Goal: Transaction & Acquisition: Subscribe to service/newsletter

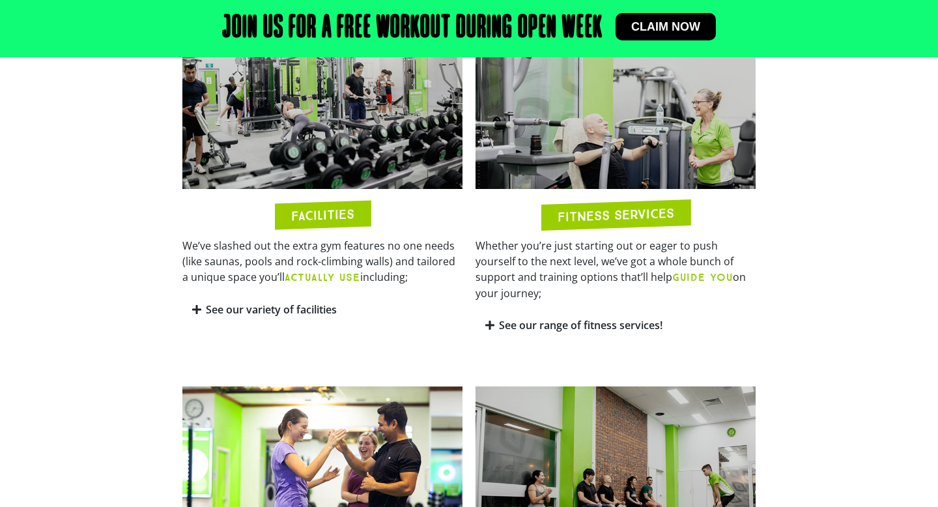
scroll to position [717, 0]
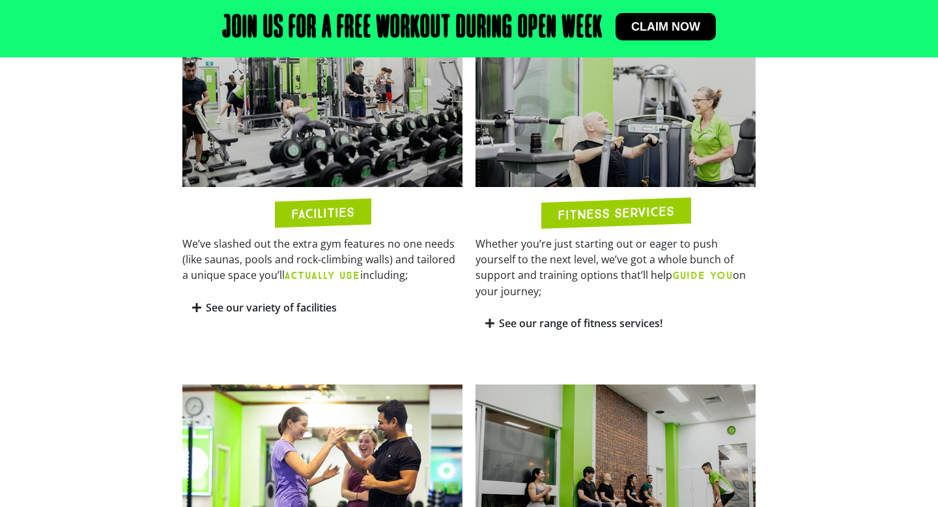
click at [566, 415] on img at bounding box center [615, 477] width 280 height 187
click at [303, 206] on h2 "FACILITIES" at bounding box center [322, 212] width 63 height 15
click at [305, 213] on h2 "FACILITIES" at bounding box center [322, 212] width 63 height 15
click at [274, 316] on div "See our variety of facilities" at bounding box center [322, 307] width 280 height 31
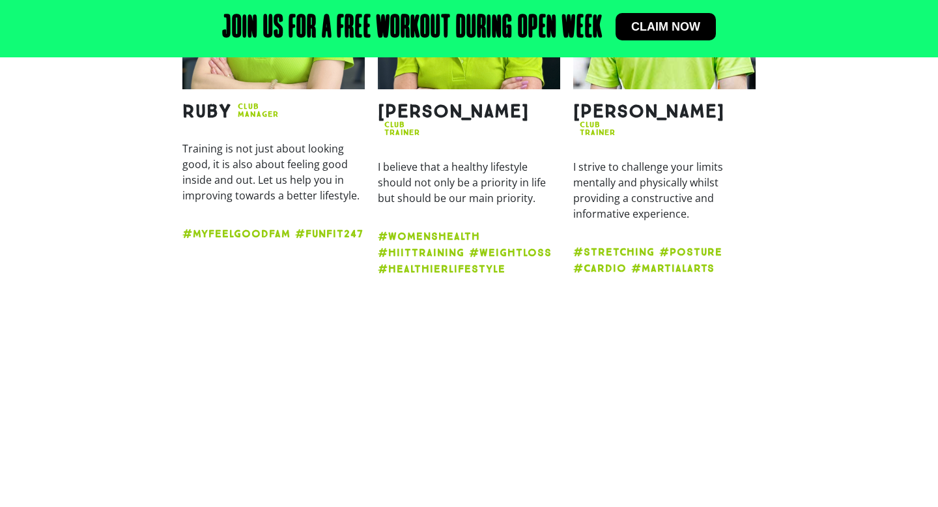
scroll to position [2184, 0]
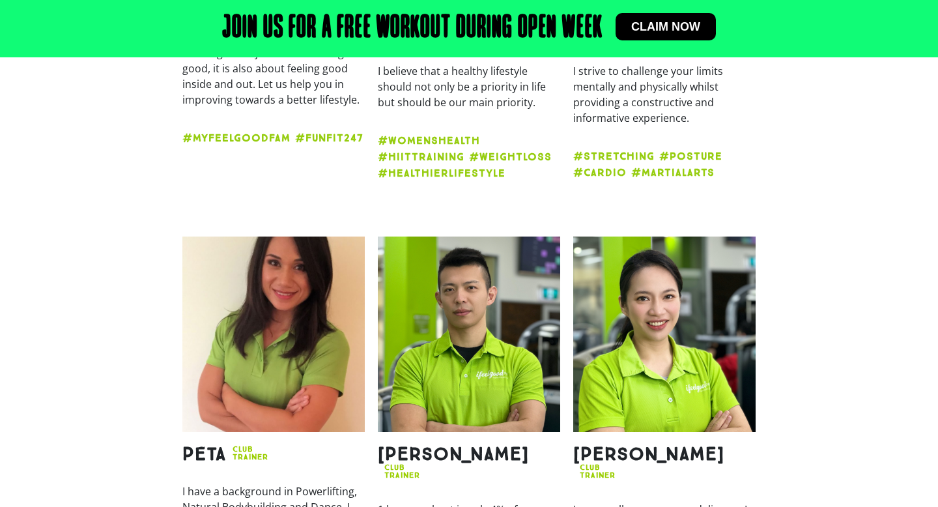
click at [705, 95] on p "I strive to challenge your limits mentally and physically whilst providing a co…" at bounding box center [664, 94] width 182 height 63
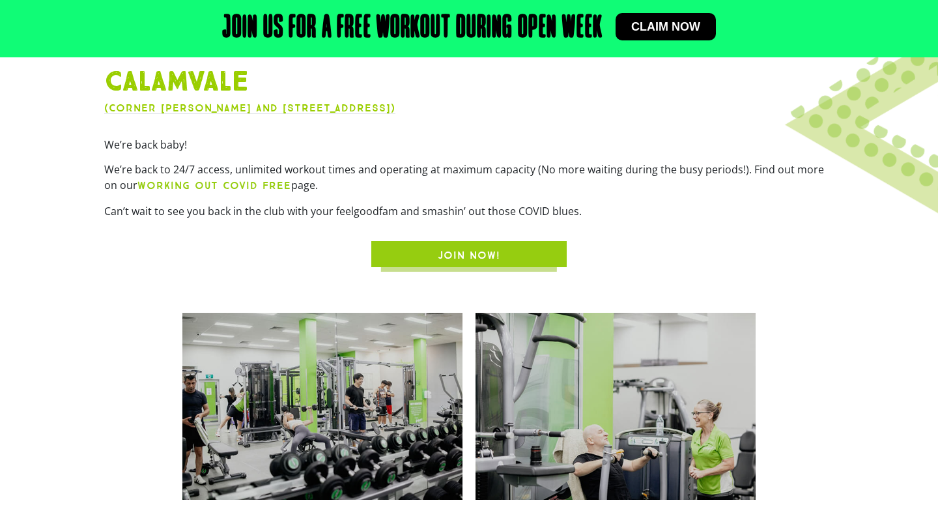
scroll to position [499, 0]
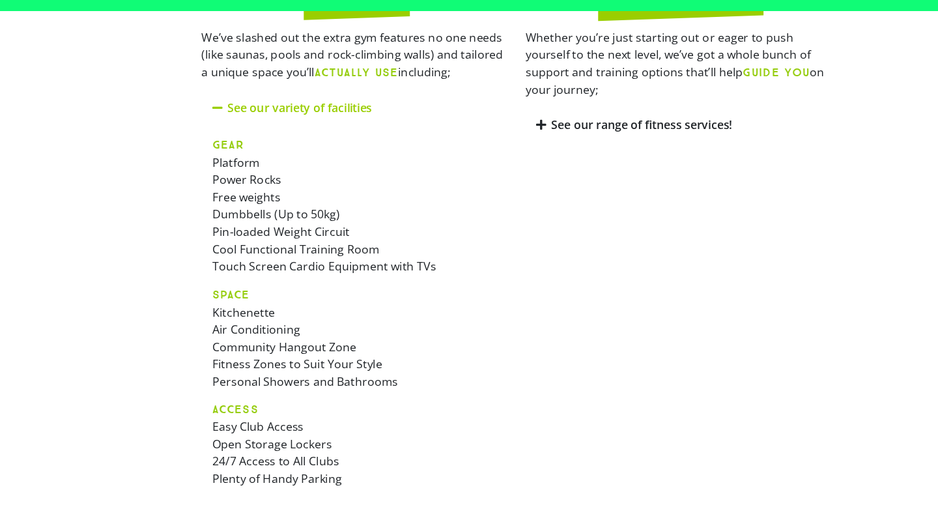
click at [311, 337] on p "SPACE Kitchenette Air Conditioning Community Hangout Zone Fitness Zones to Suit…" at bounding box center [322, 353] width 260 height 94
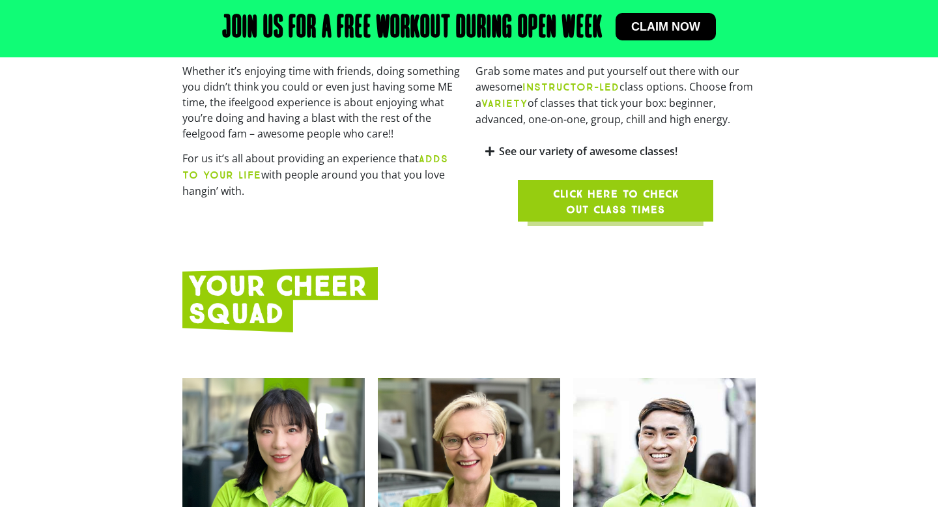
scroll to position [1559, 0]
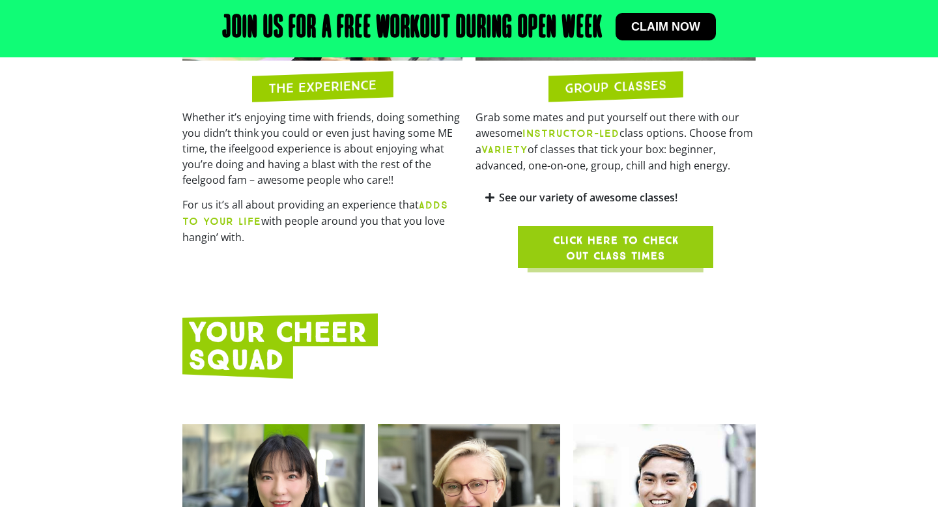
click at [576, 191] on link "See our variety of awesome classes!" at bounding box center [588, 197] width 178 height 14
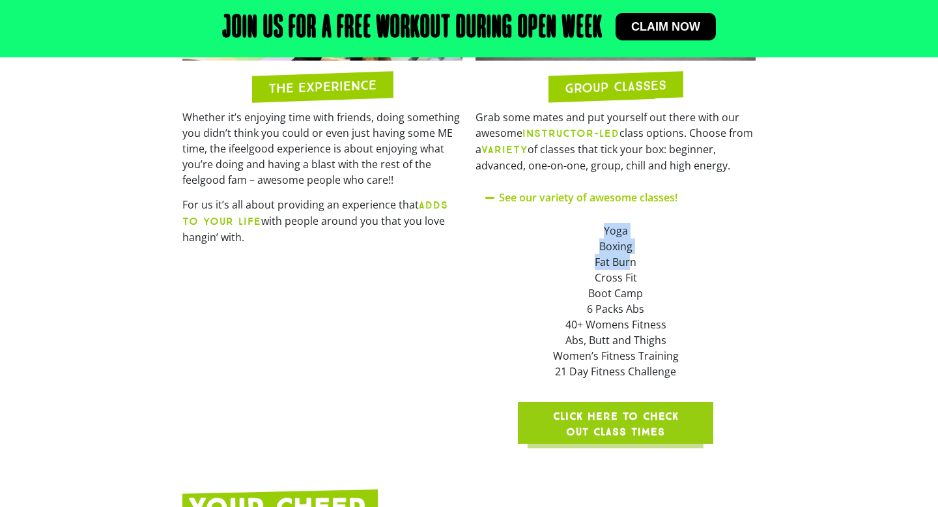
drag, startPoint x: 598, startPoint y: 218, endPoint x: 628, endPoint y: 251, distance: 44.3
click at [628, 251] on div "Yoga Boxing Fat Burn Cross Fit Boot Camp 6 Packs Abs 40+ Womens Fitness Abs, Bu…" at bounding box center [615, 301] width 280 height 176
click at [582, 230] on div "Yoga" at bounding box center [615, 231] width 260 height 16
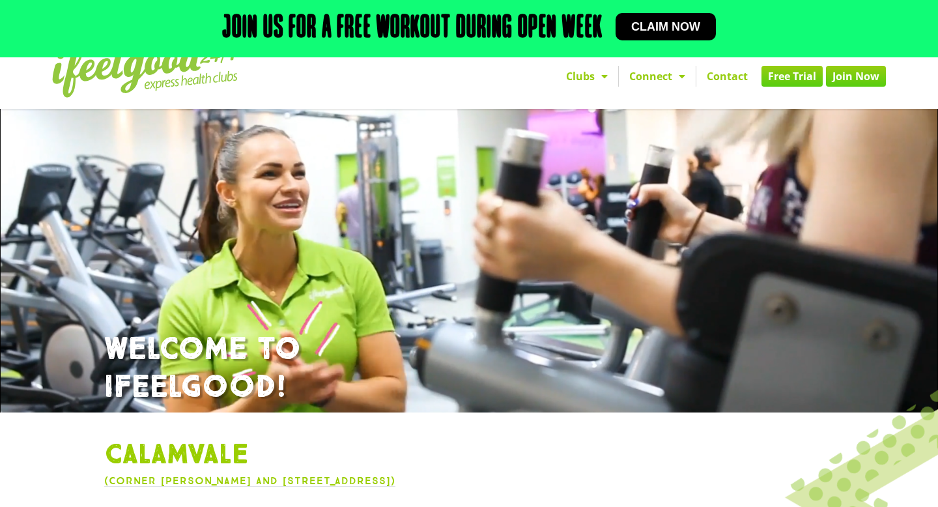
scroll to position [0, 0]
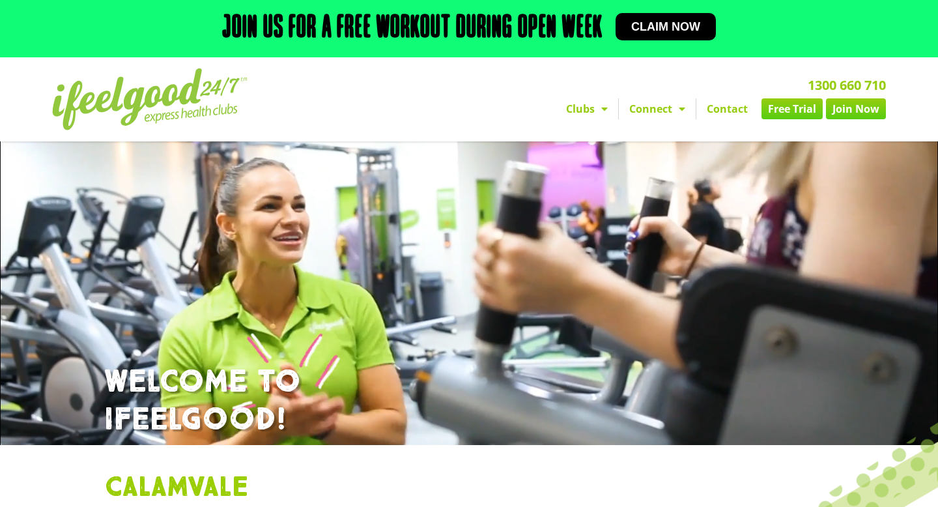
click at [826, 113] on link "Join Now" at bounding box center [856, 108] width 60 height 21
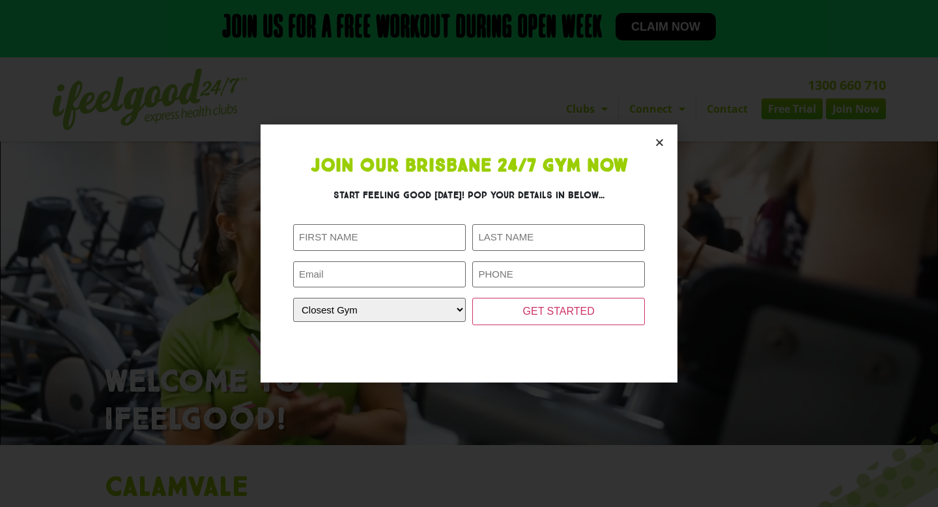
click at [657, 141] on icon "Close" at bounding box center [659, 142] width 10 height 10
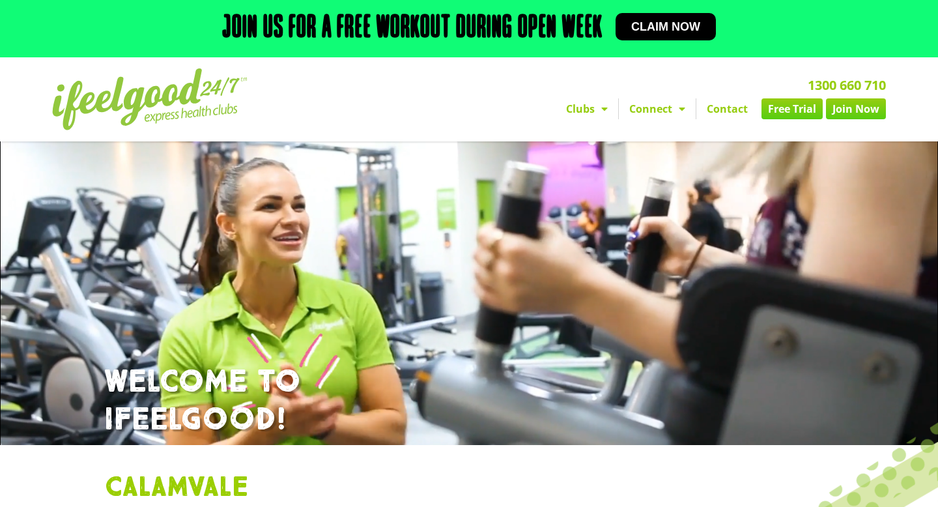
click at [663, 113] on link "Connect" at bounding box center [657, 108] width 77 height 21
click at [679, 116] on span "Menu" at bounding box center [678, 108] width 13 height 23
click at [715, 110] on link "Contact" at bounding box center [727, 108] width 62 height 21
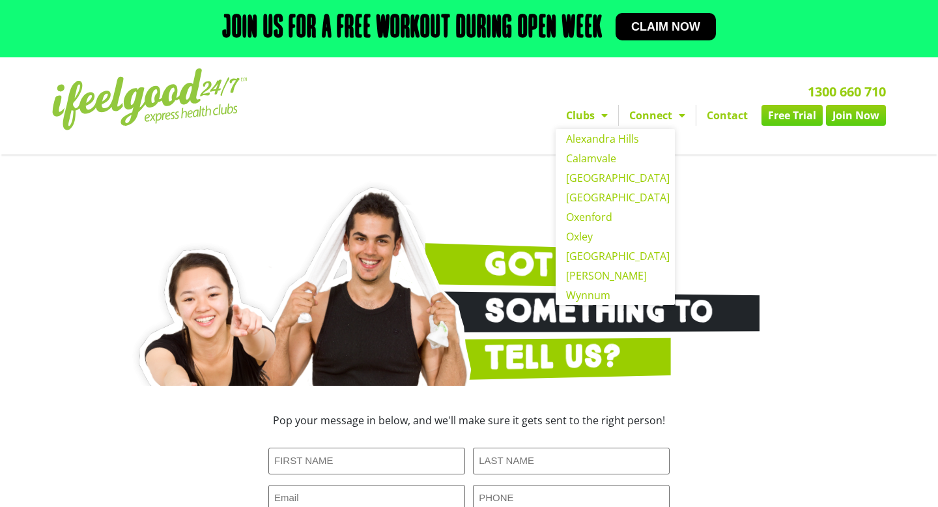
click at [596, 123] on span "Menu" at bounding box center [600, 115] width 13 height 23
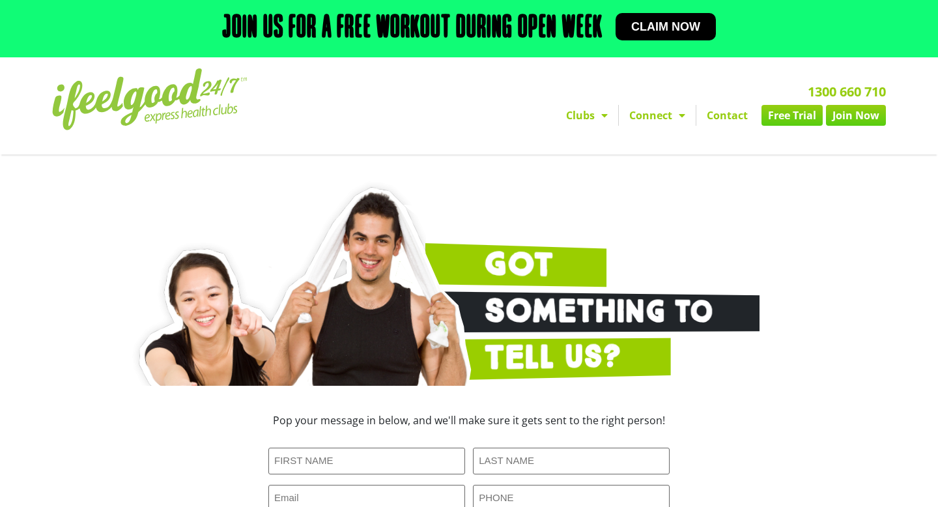
click at [599, 122] on span "Menu" at bounding box center [600, 115] width 13 height 23
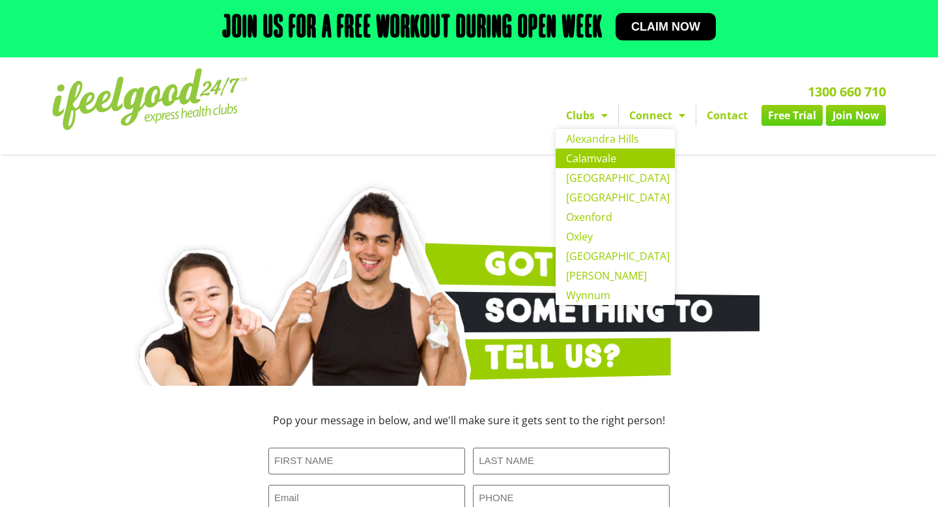
click at [596, 160] on link "Calamvale" at bounding box center [614, 158] width 119 height 20
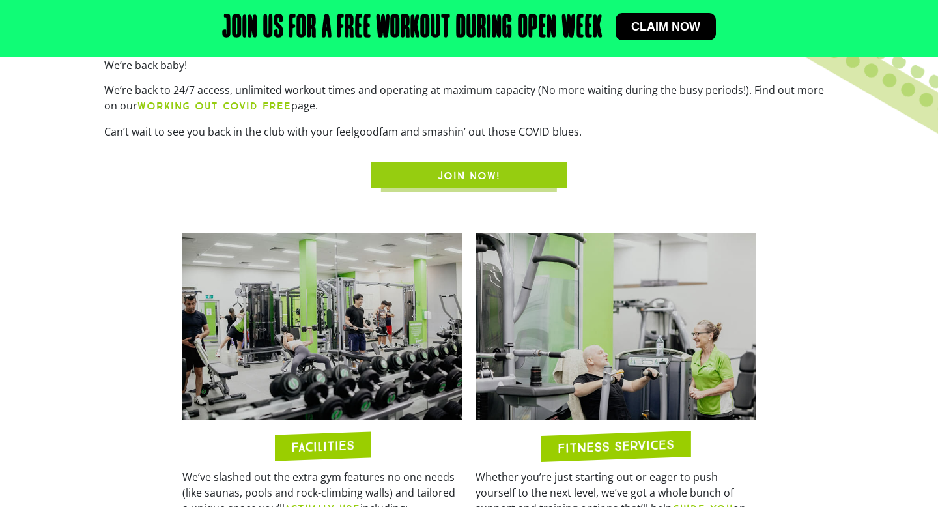
scroll to position [495, 0]
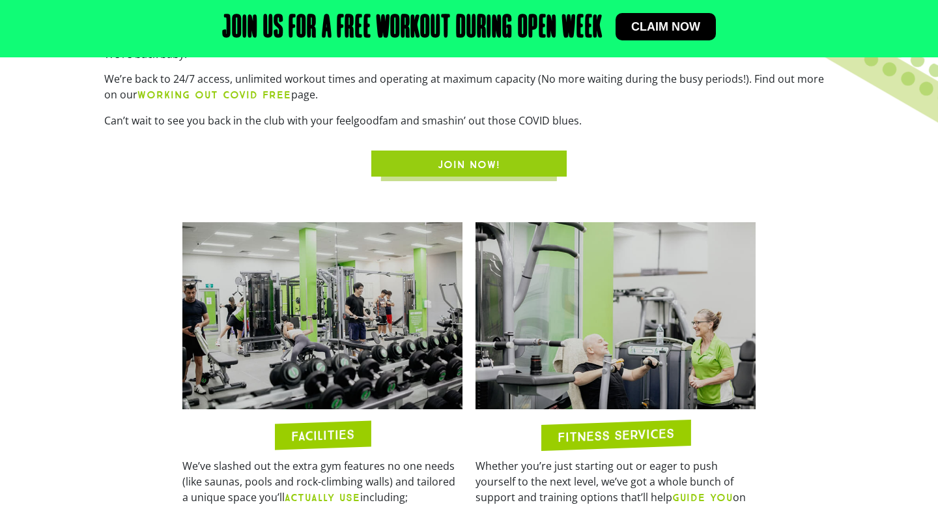
click at [382, 170] on link "JOIN NOW!" at bounding box center [468, 163] width 195 height 26
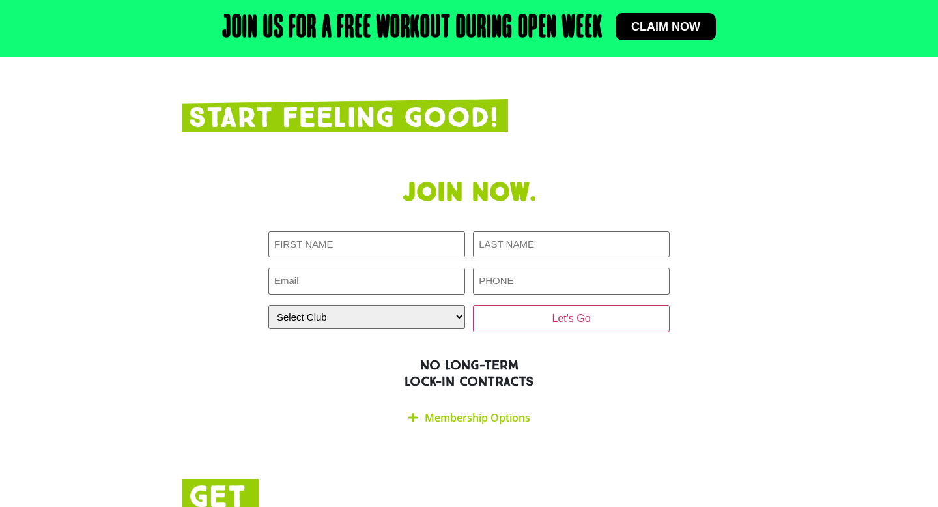
scroll to position [2542, 0]
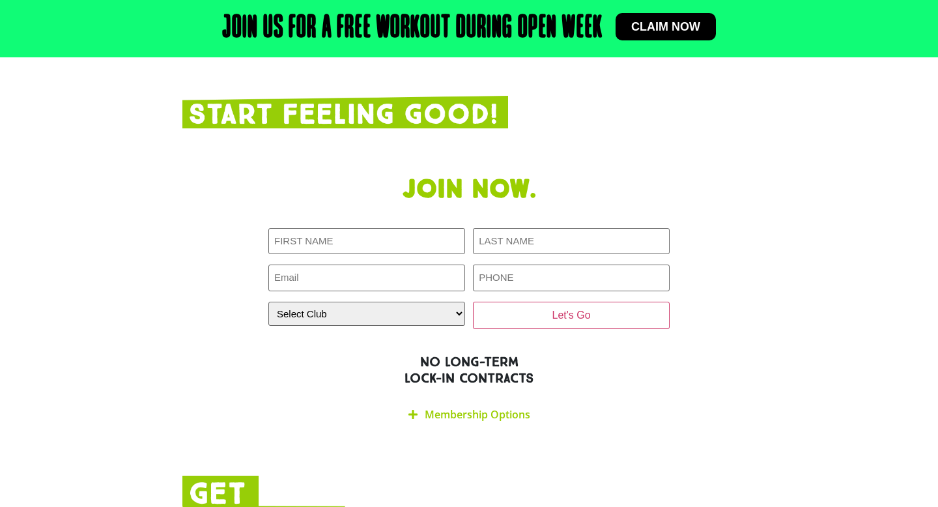
click at [467, 354] on h2 "NO LONG-TERM LOCK-IN CONTRACTS" at bounding box center [468, 370] width 573 height 33
click at [482, 407] on link "Membership Options" at bounding box center [476, 414] width 105 height 14
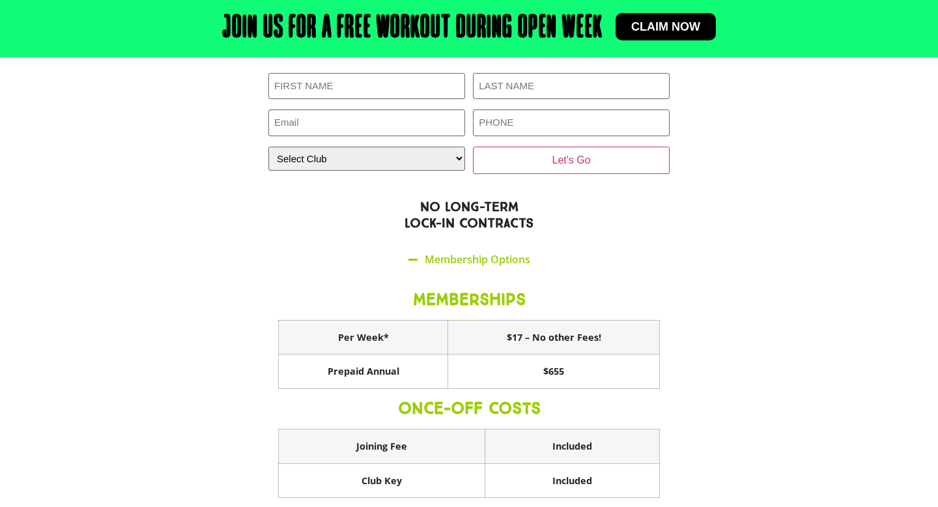
scroll to position [2752, 0]
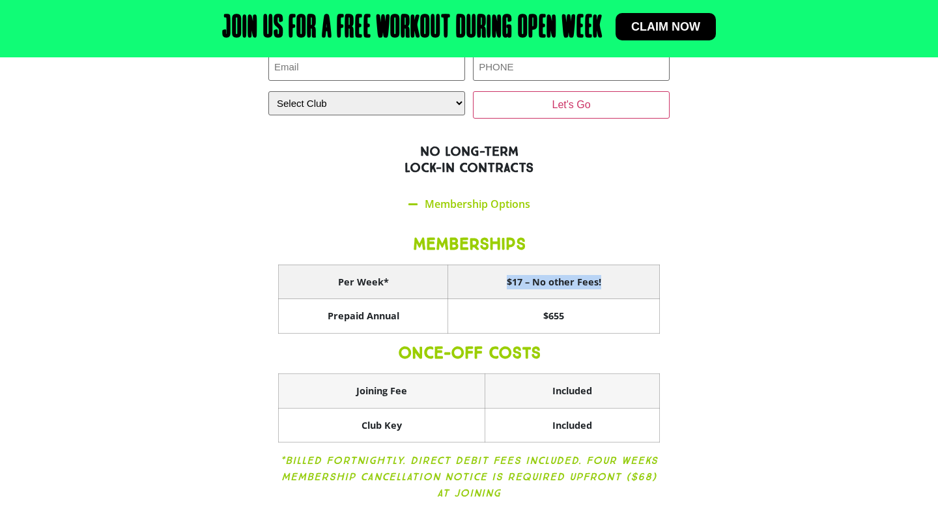
drag, startPoint x: 482, startPoint y: 223, endPoint x: 498, endPoint y: 225, distance: 16.5
click at [500, 264] on th "$17 – No other Fees!" at bounding box center [554, 281] width 212 height 35
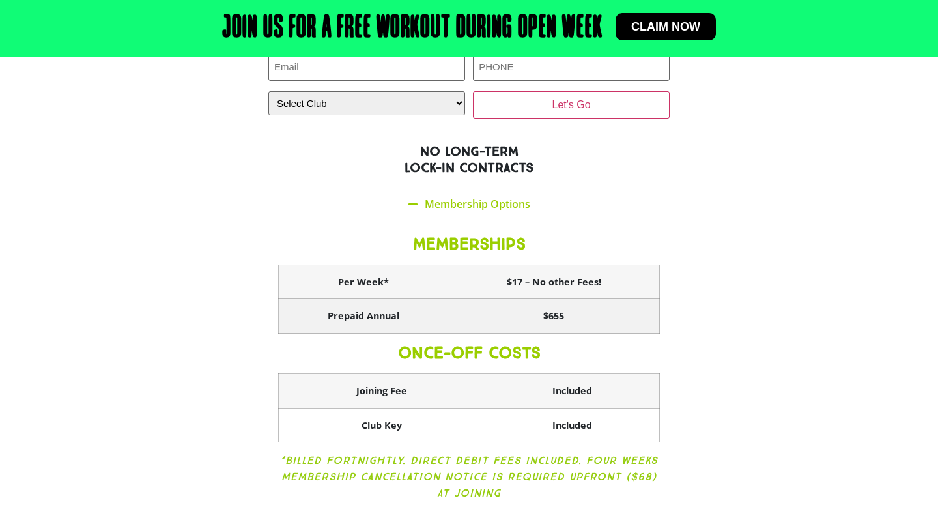
drag, startPoint x: 543, startPoint y: 266, endPoint x: 584, endPoint y: 259, distance: 41.6
click at [584, 299] on th "$655" at bounding box center [554, 316] width 212 height 35
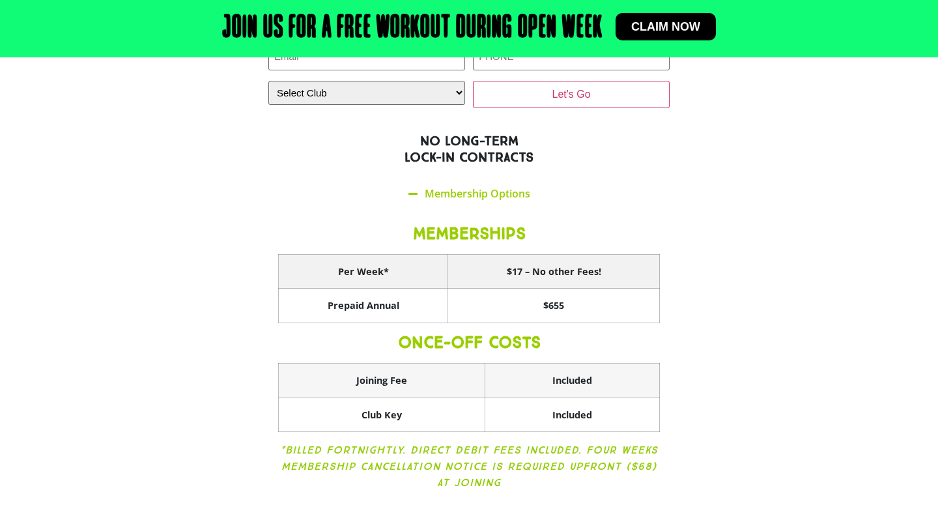
scroll to position [2764, 0]
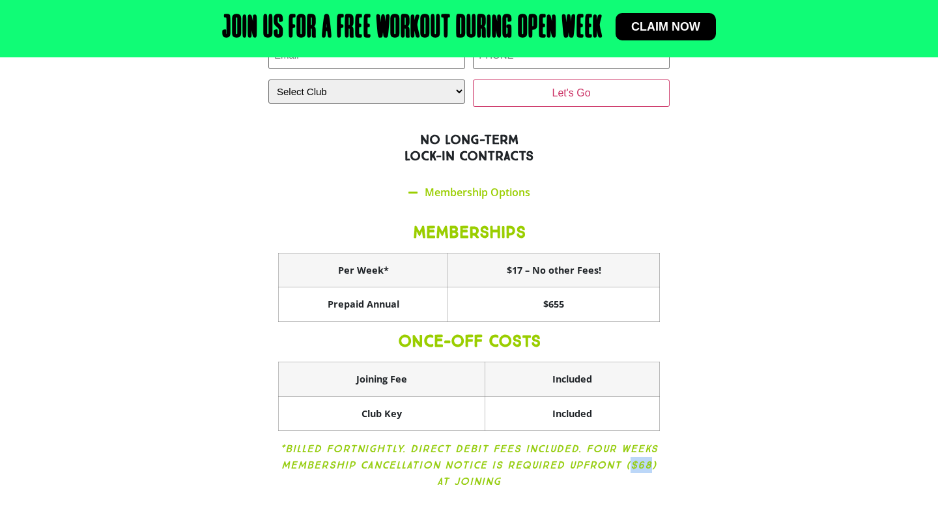
drag, startPoint x: 627, startPoint y: 409, endPoint x: 650, endPoint y: 406, distance: 22.9
click at [650, 442] on icon "*Billed Fortnightly. Direct Debit fees included. Four weeks membership cancella…" at bounding box center [469, 464] width 378 height 45
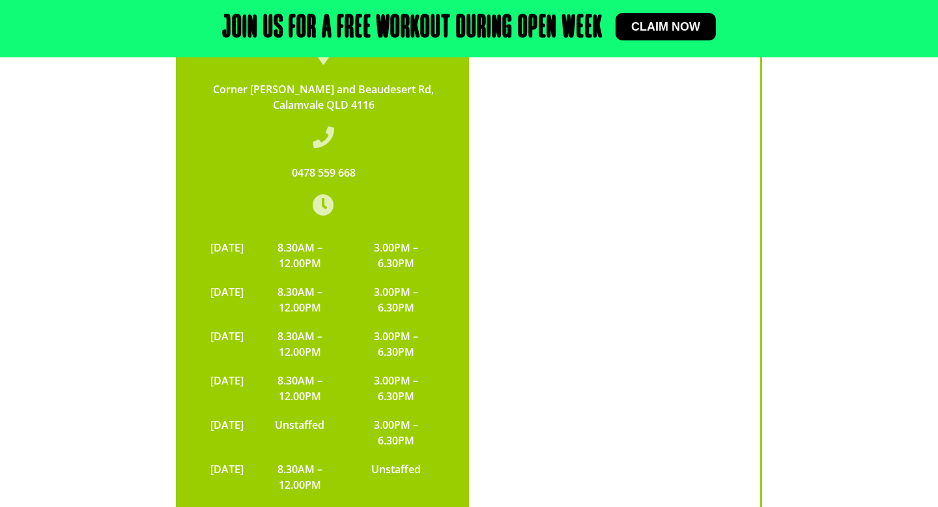
scroll to position [3497, 0]
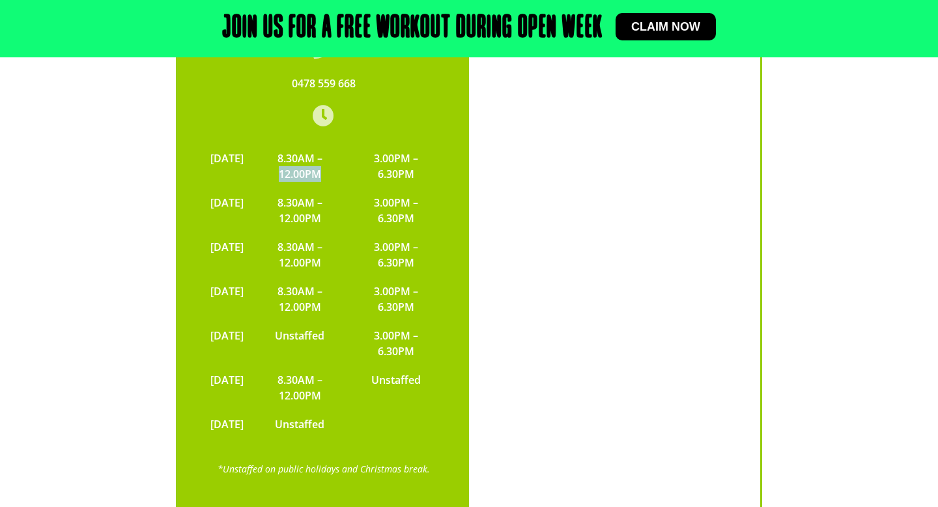
drag, startPoint x: 299, startPoint y: 109, endPoint x: 354, endPoint y: 115, distance: 55.6
click at [350, 144] on td "8.30AM – 12.00PM" at bounding box center [300, 166] width 100 height 44
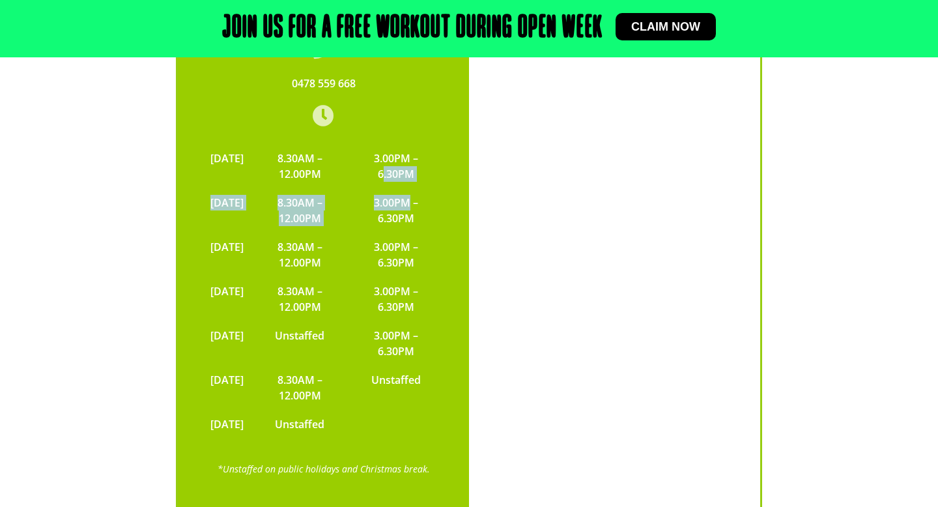
drag, startPoint x: 388, startPoint y: 109, endPoint x: 418, endPoint y: 139, distance: 42.8
click at [418, 144] on tbody "MONDAY 8.30AM – 12.00PM 3.00PM – 6.30PM TUESDAY 8.30AM – 12.00PM 3.00PM – 6.30P…" at bounding box center [323, 291] width 239 height 294
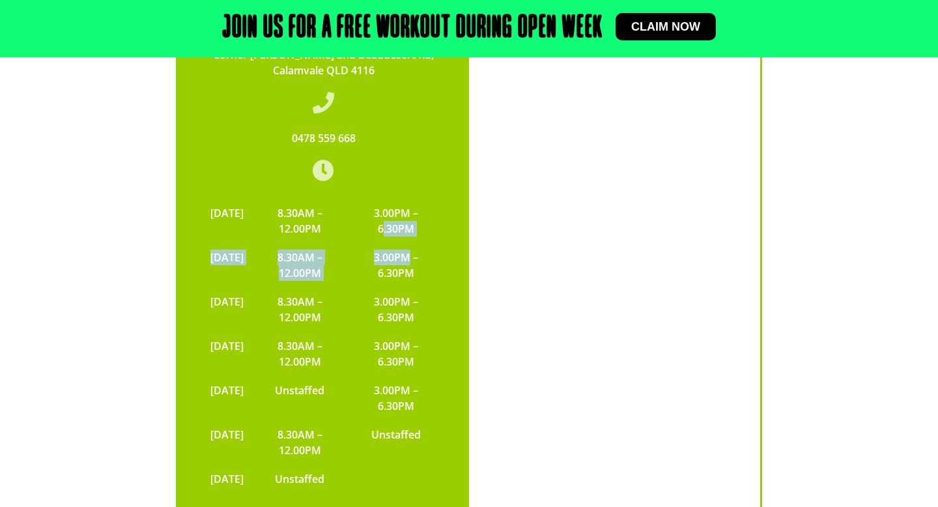
scroll to position [3447, 0]
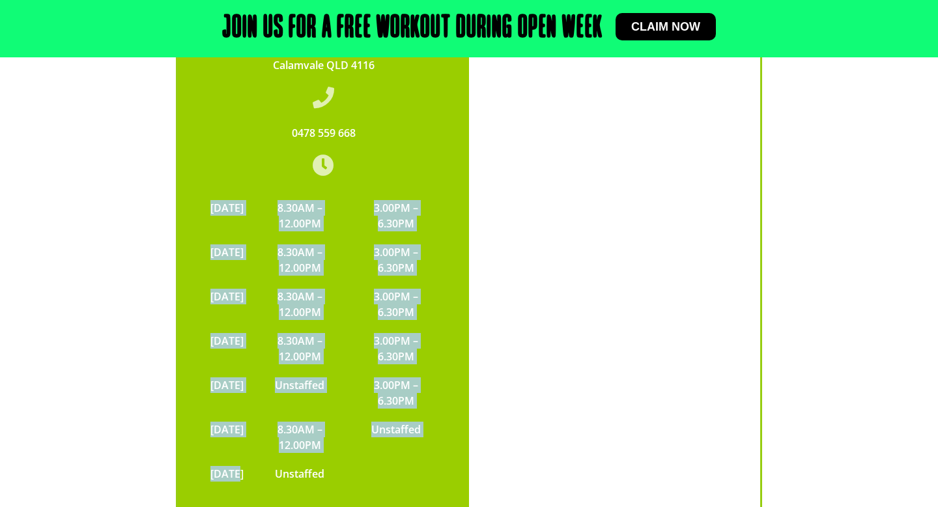
drag, startPoint x: 258, startPoint y: 410, endPoint x: 469, endPoint y: 417, distance: 210.4
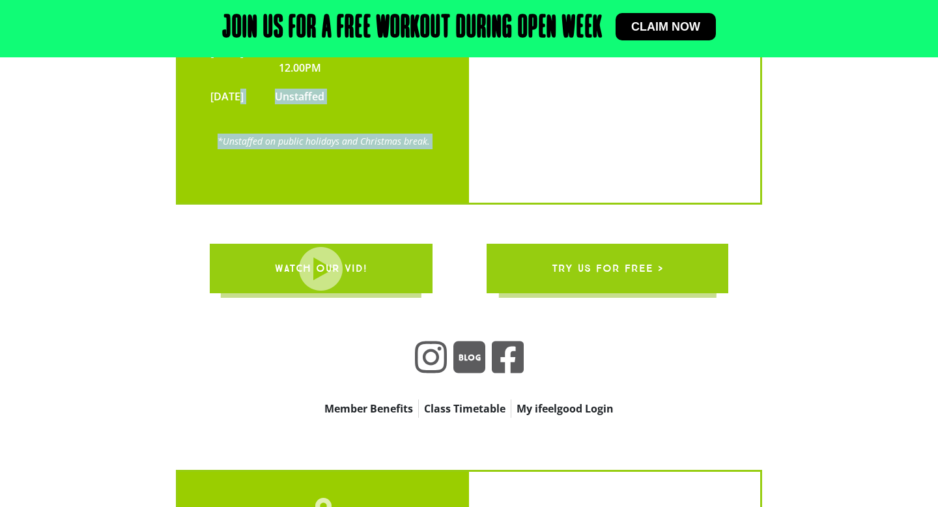
scroll to position [3829, 0]
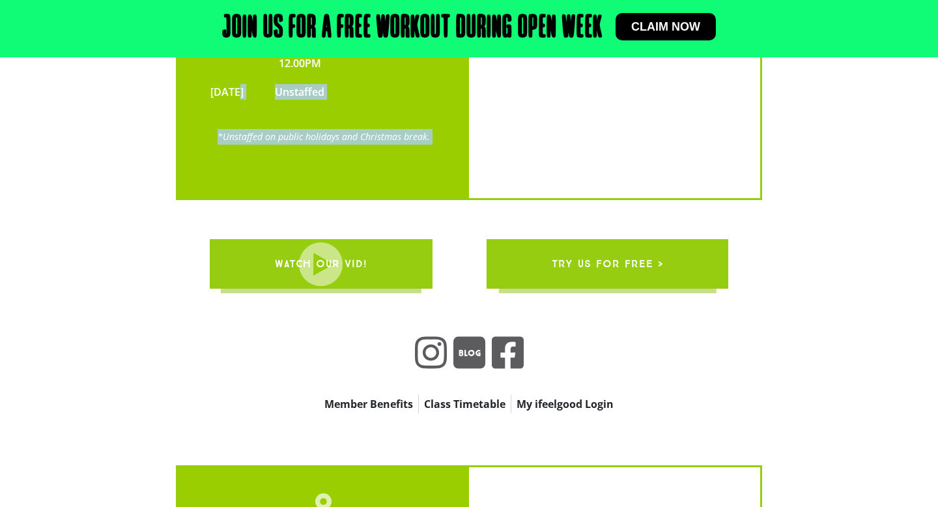
click at [529, 239] on link "try us for free >" at bounding box center [607, 263] width 242 height 49
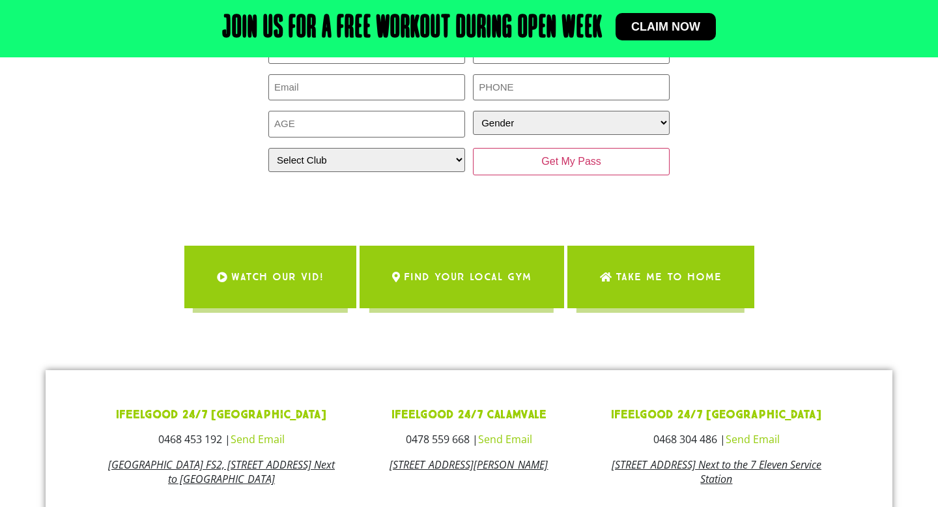
scroll to position [263, 0]
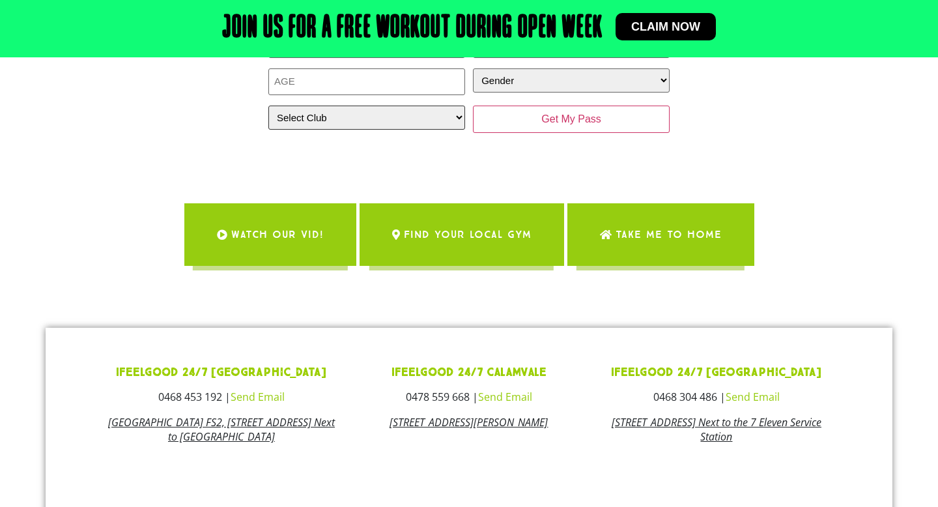
click at [349, 117] on select "Select Club Alexandra Hills Calamvale Coopers Plains Middle Park Oxenford Oxley…" at bounding box center [366, 117] width 197 height 24
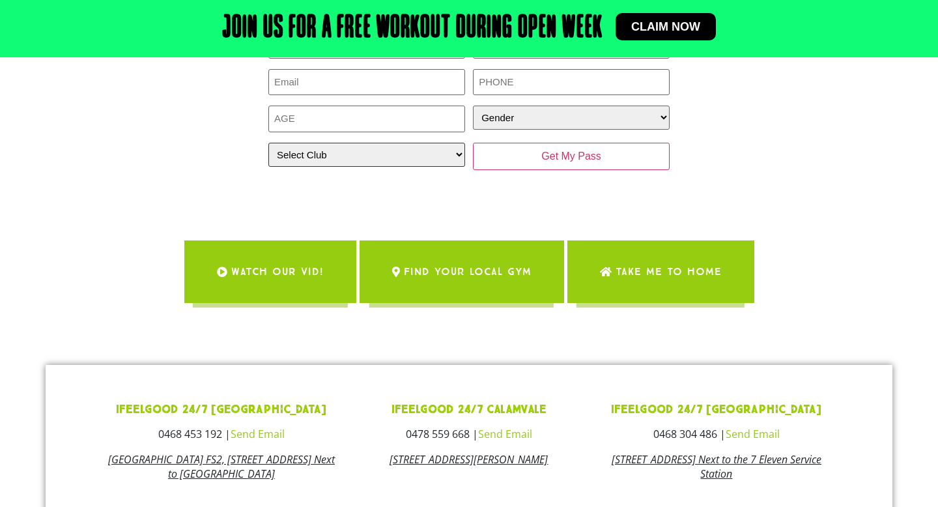
scroll to position [214, 0]
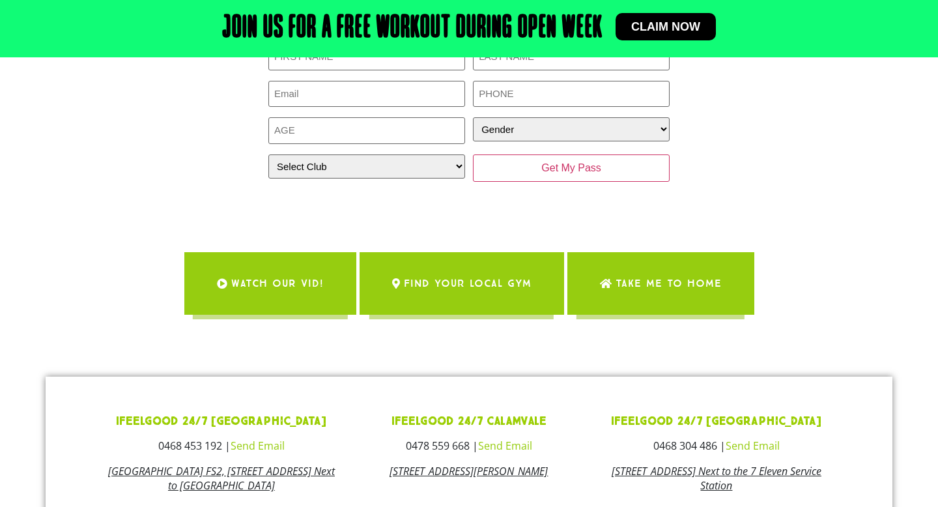
click at [296, 255] on link "WATCH OUR VID!" at bounding box center [270, 283] width 172 height 63
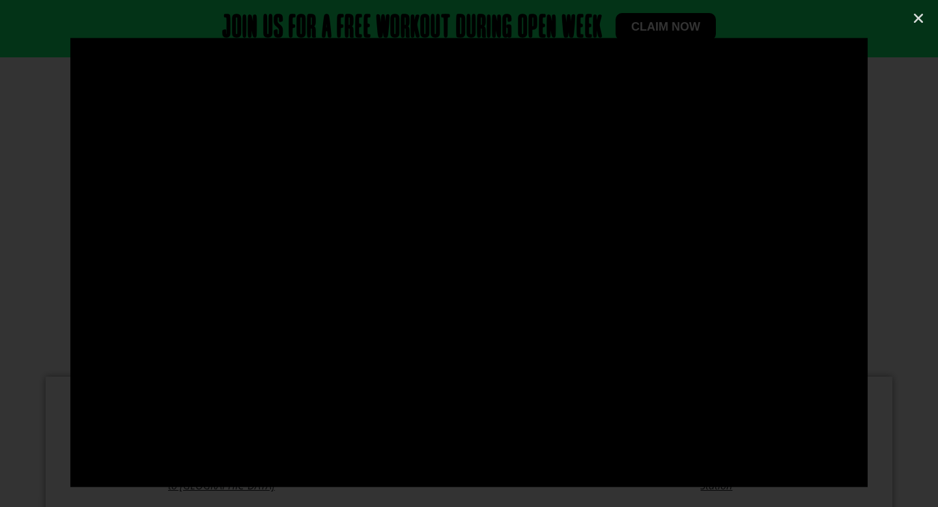
click at [912, 34] on div at bounding box center [469, 253] width 938 height 507
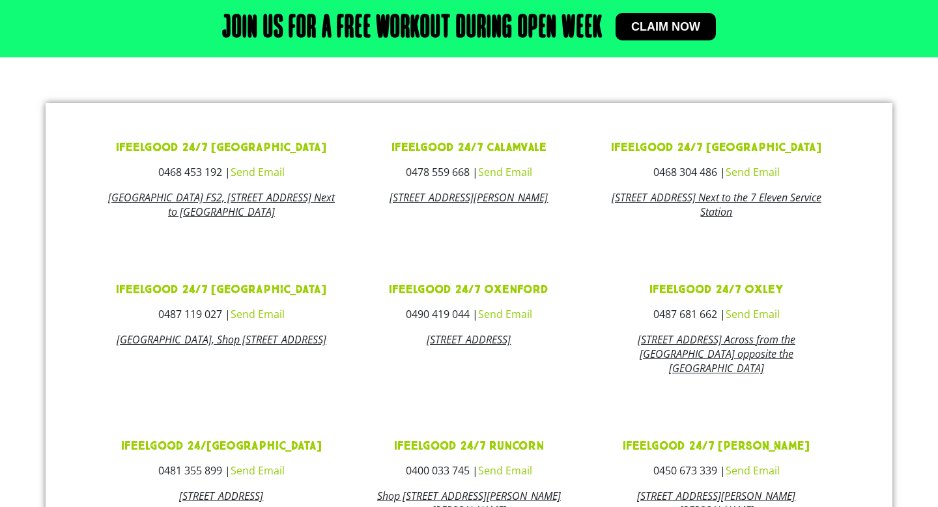
scroll to position [0, 0]
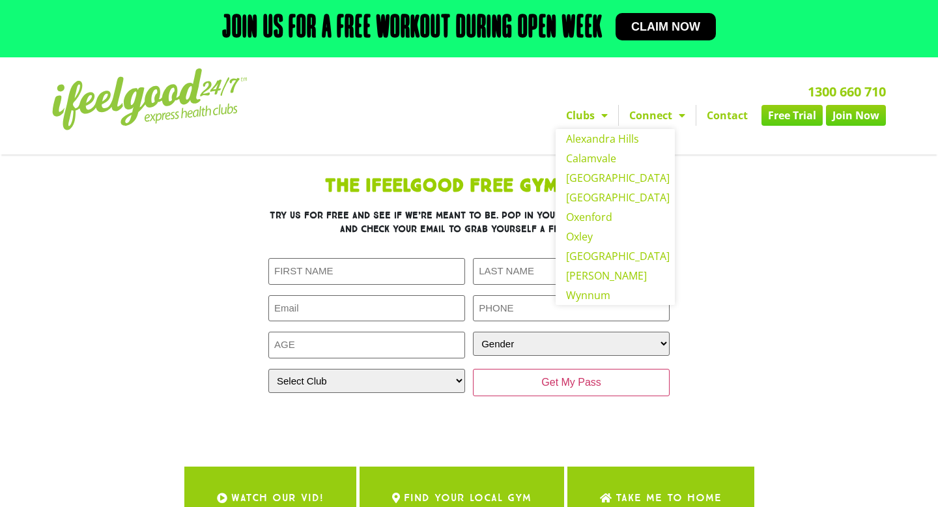
click at [579, 110] on link "Clubs" at bounding box center [586, 115] width 63 height 21
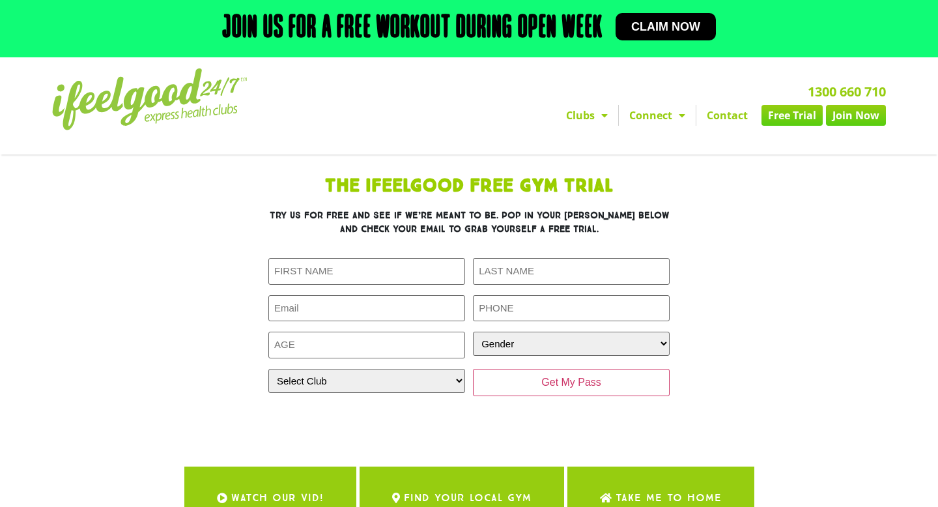
click at [124, 122] on img at bounding box center [149, 99] width 195 height 62
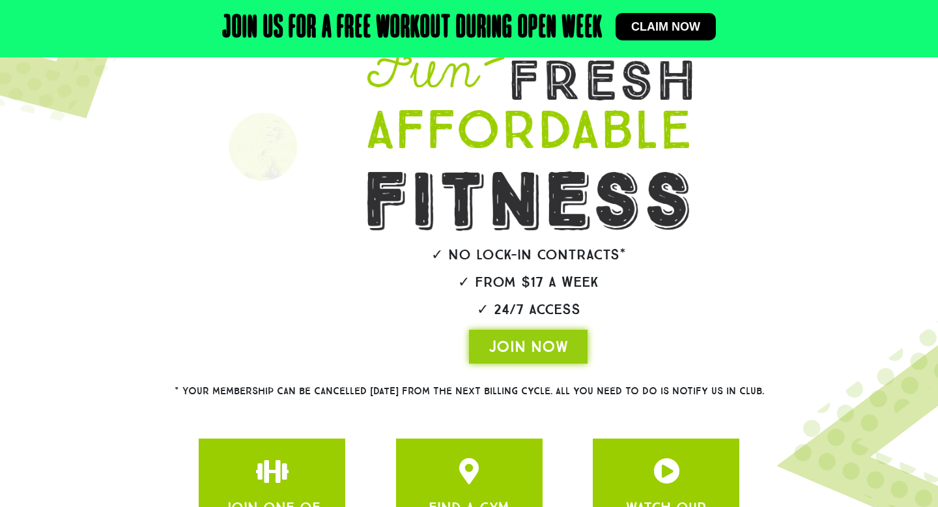
scroll to position [145, 0]
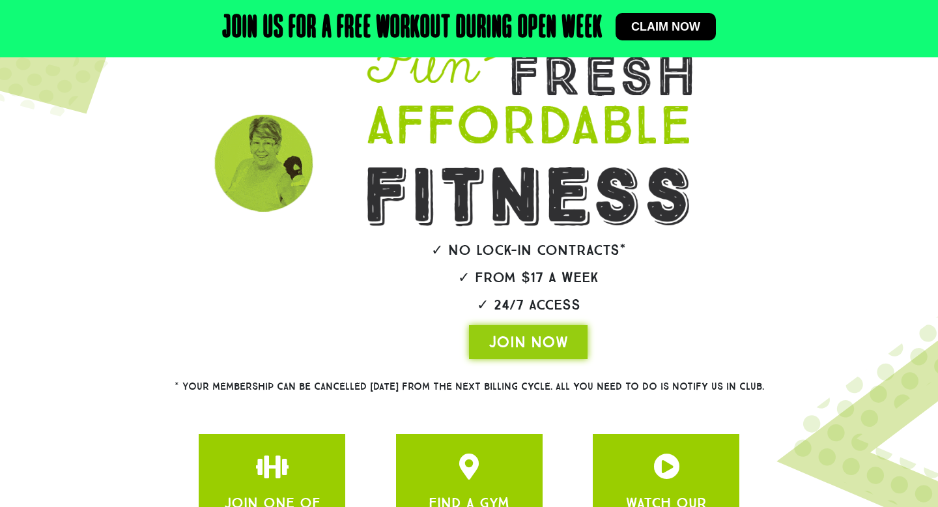
click at [264, 266] on div at bounding box center [406, 172] width 1012 height 299
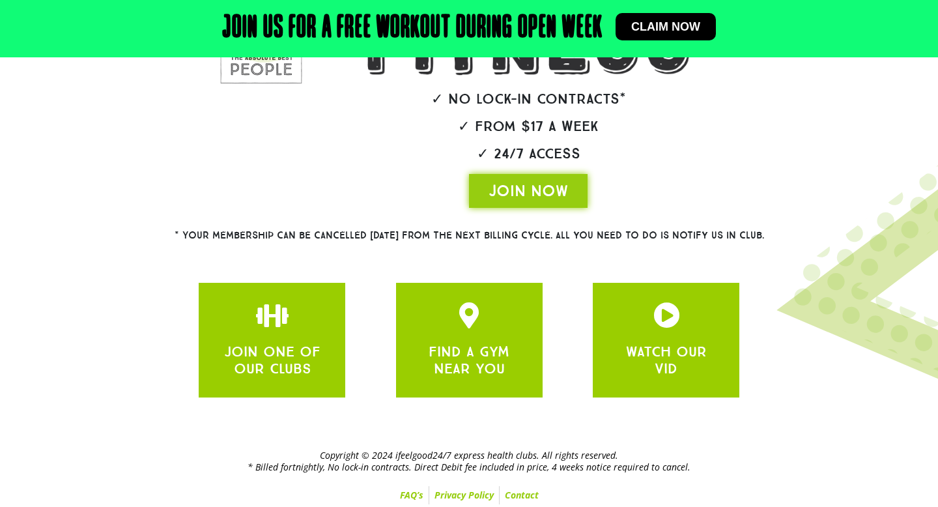
scroll to position [291, 0]
